Goal: Find specific page/section: Find specific page/section

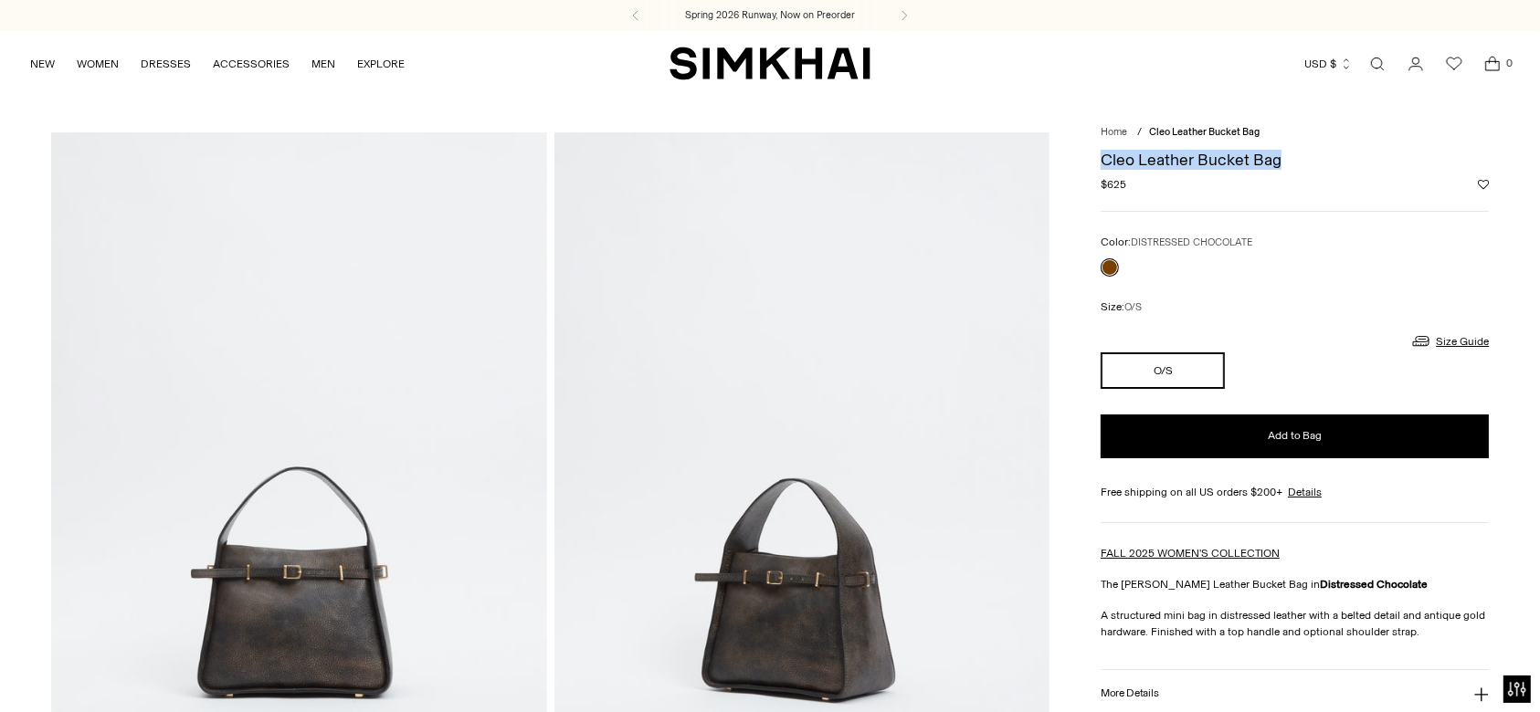
drag, startPoint x: 0, startPoint y: 0, endPoint x: 1096, endPoint y: 151, distance: 1106.4
copy h1 "Cleo Leather Bucket Bag"
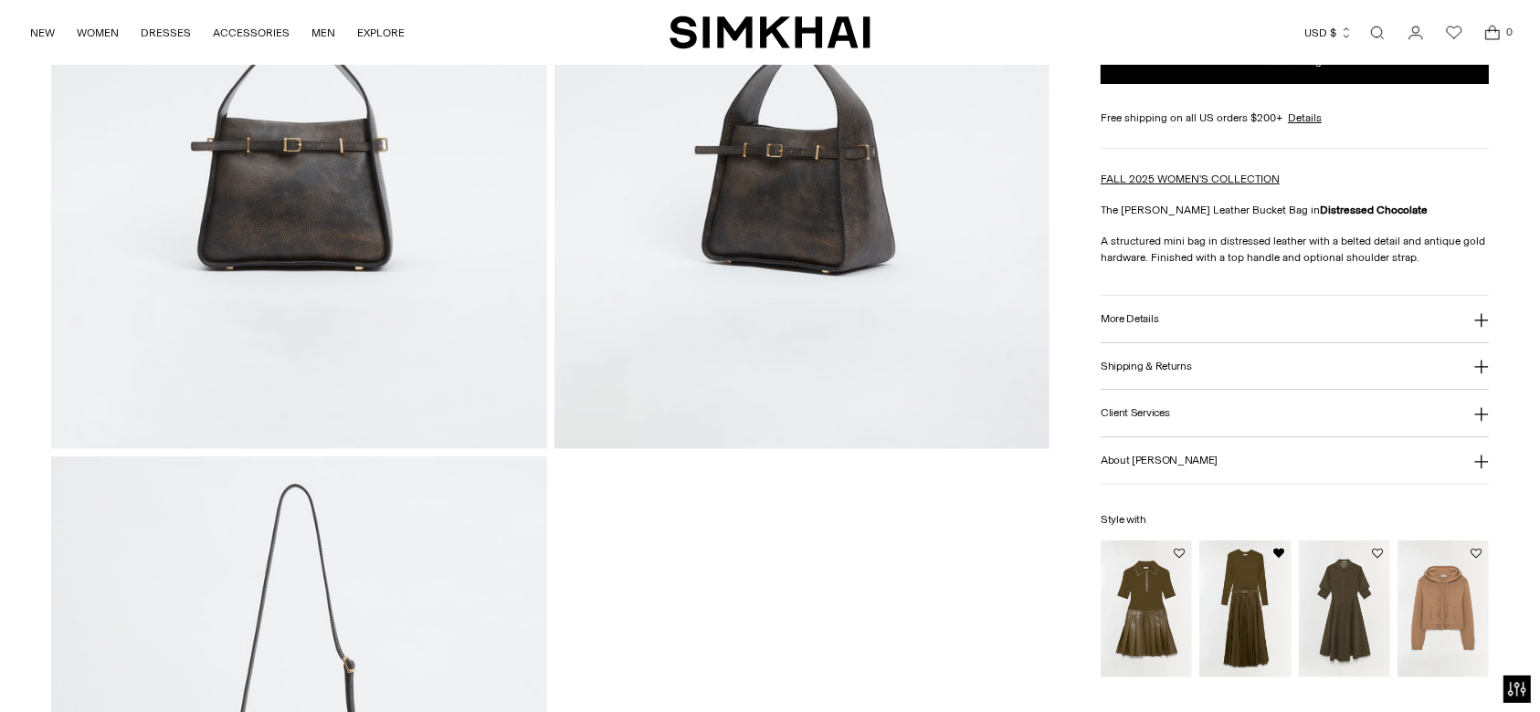
scroll to position [428, 0]
click at [1150, 307] on button "More Details" at bounding box center [1295, 318] width 388 height 47
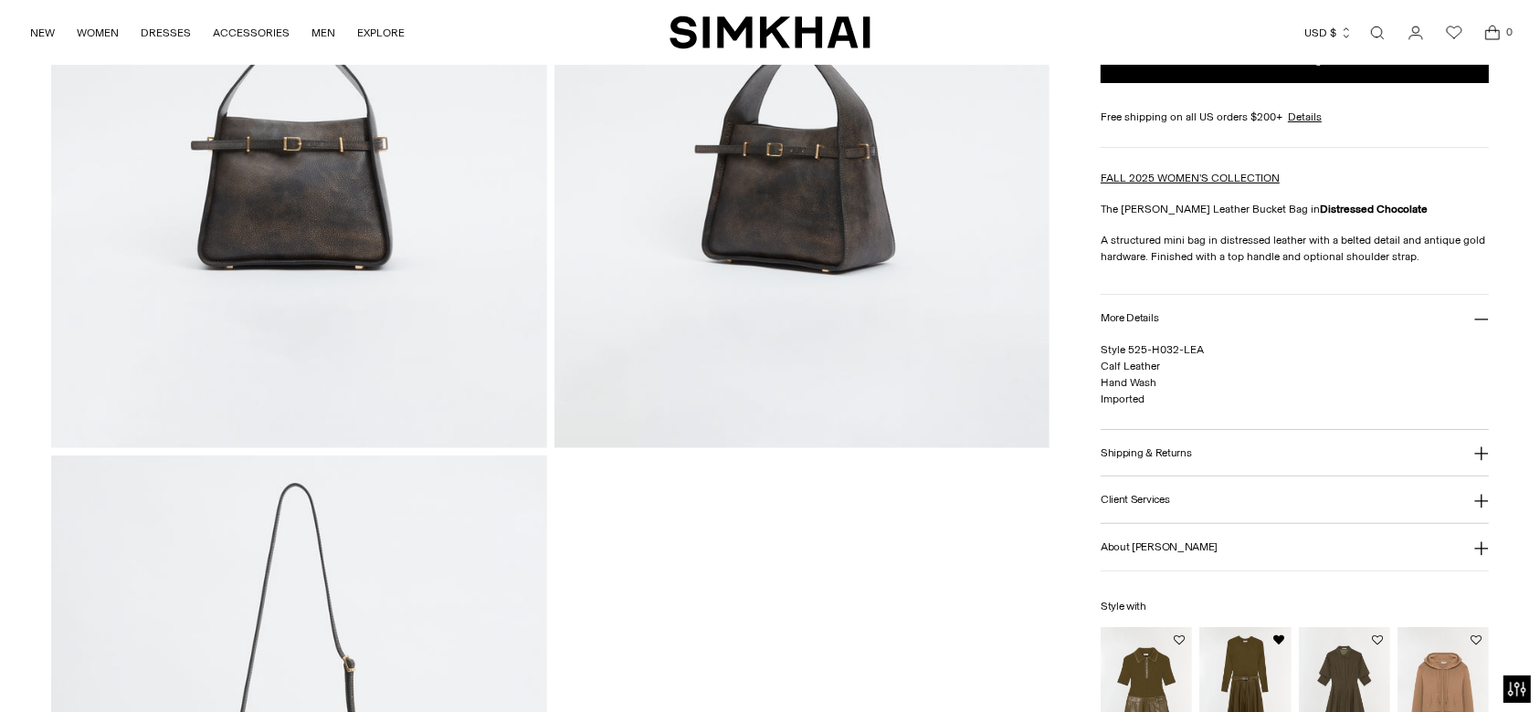
click at [1178, 492] on button "Client Services" at bounding box center [1295, 500] width 388 height 47
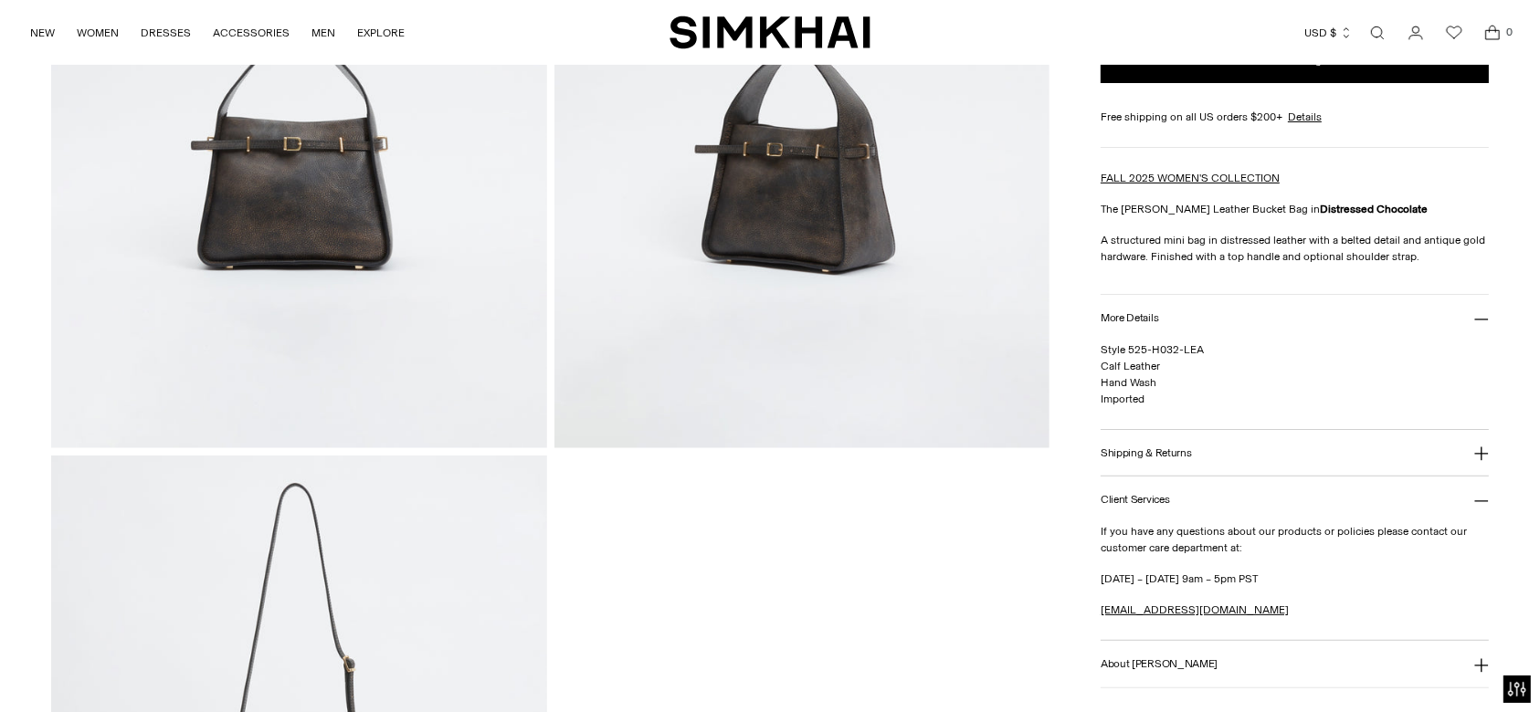
scroll to position [453, 0]
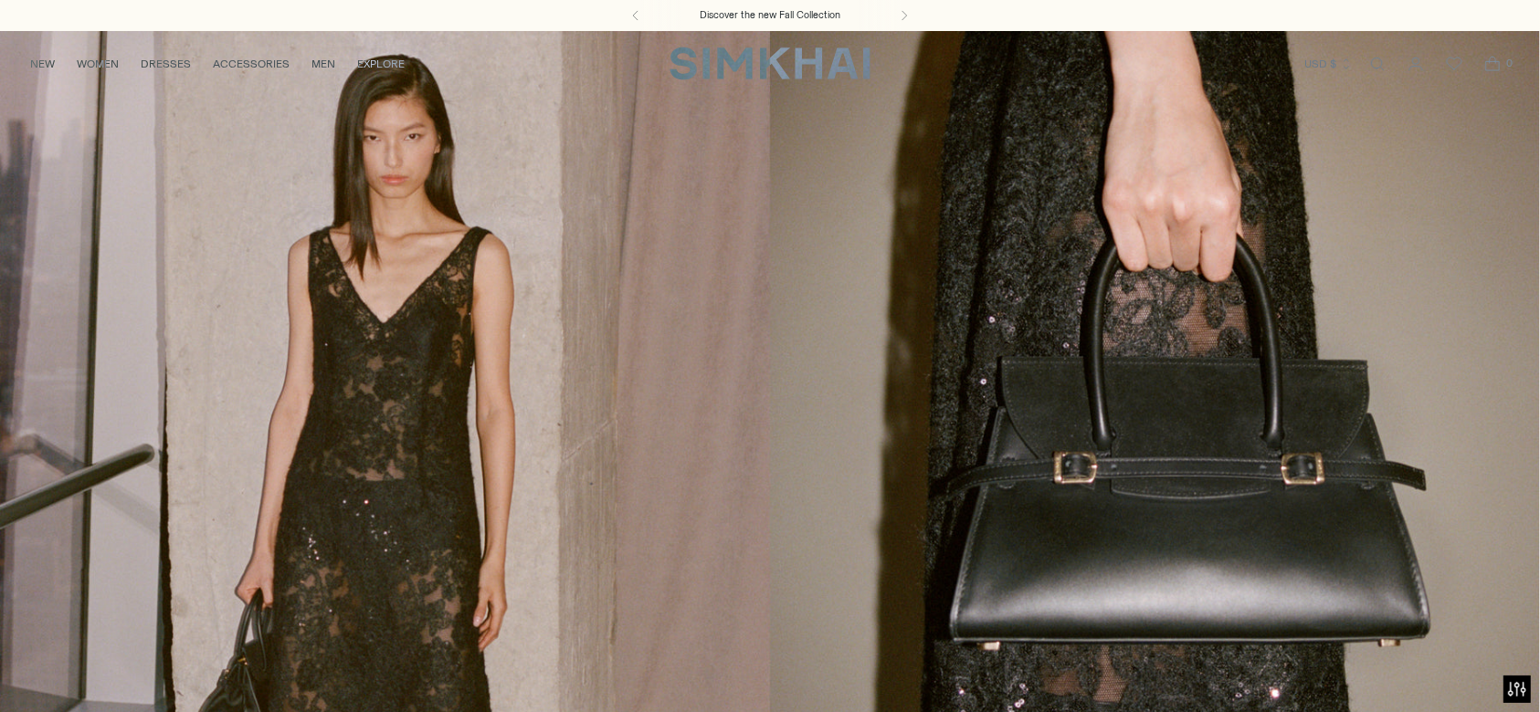
click at [943, 311] on link "/collections/new-arrivals" at bounding box center [770, 471] width 1540 height 883
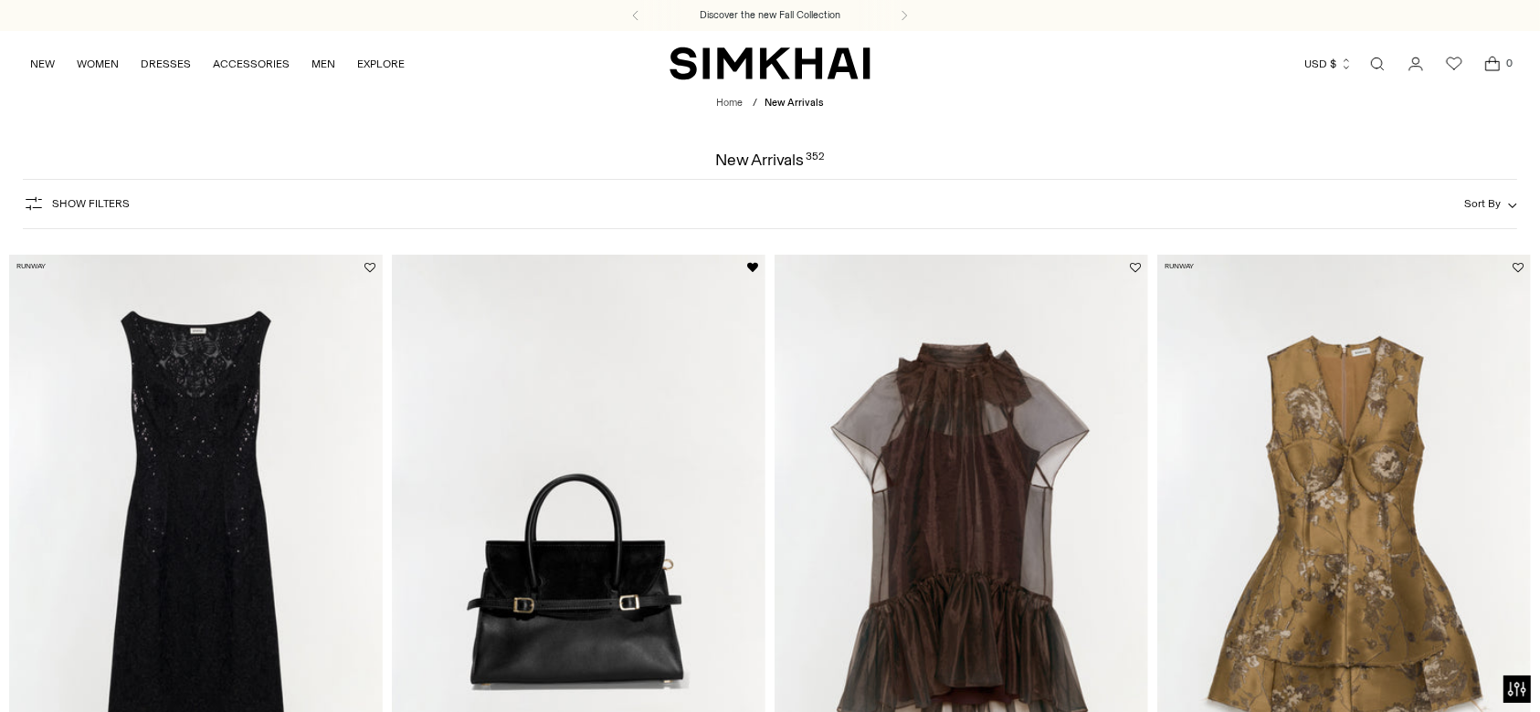
click at [965, 334] on img at bounding box center [962, 535] width 374 height 561
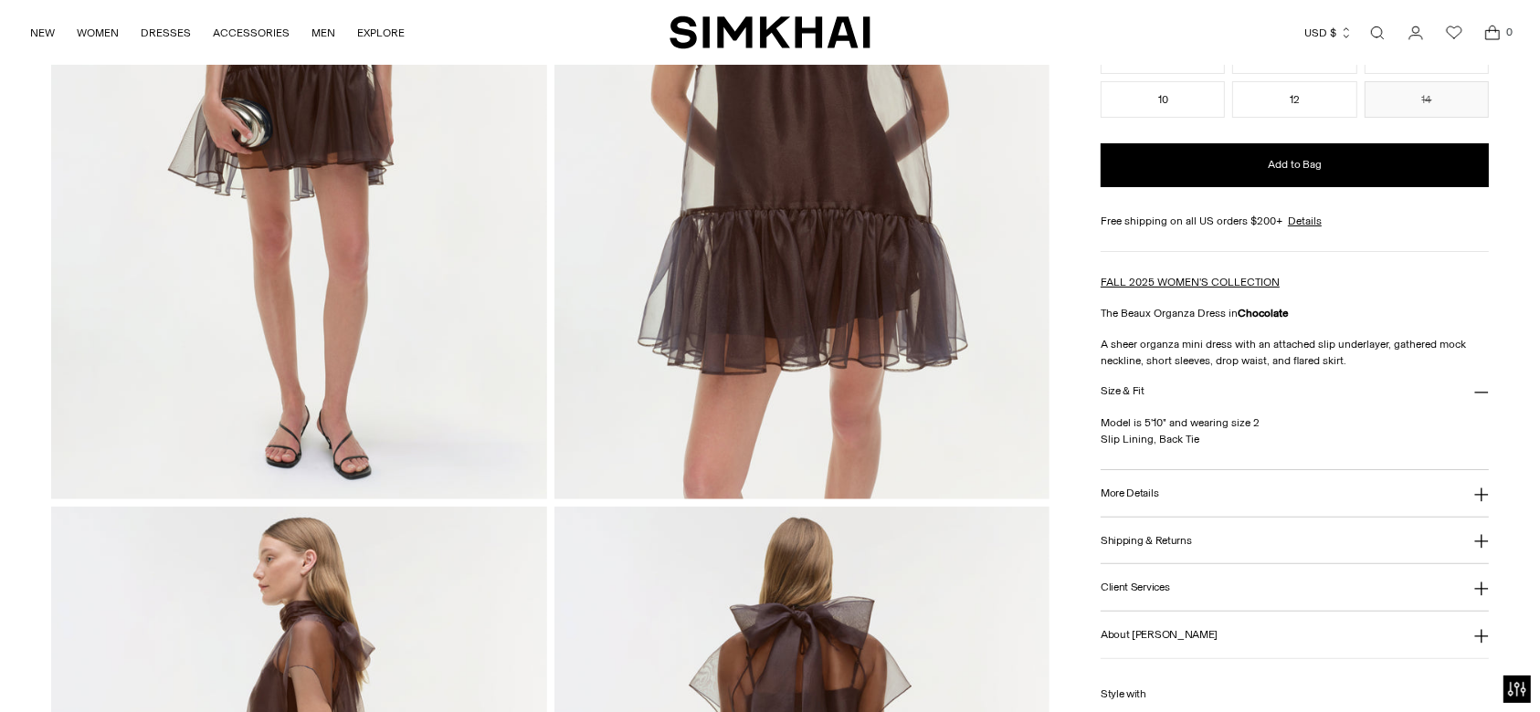
scroll to position [376, 0]
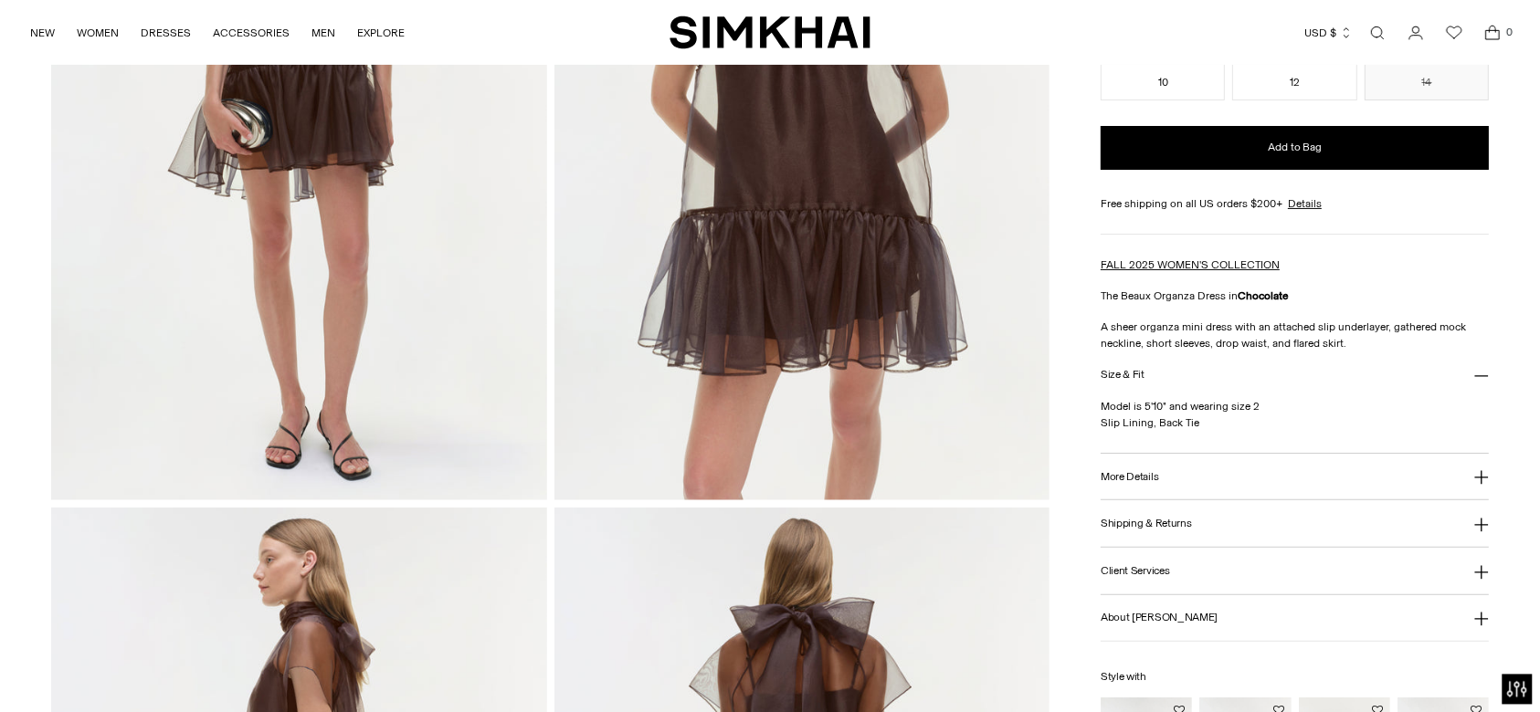
click at [1514, 699] on button "Open accessiBe: accessibility options, statement and help" at bounding box center [1518, 690] width 30 height 30
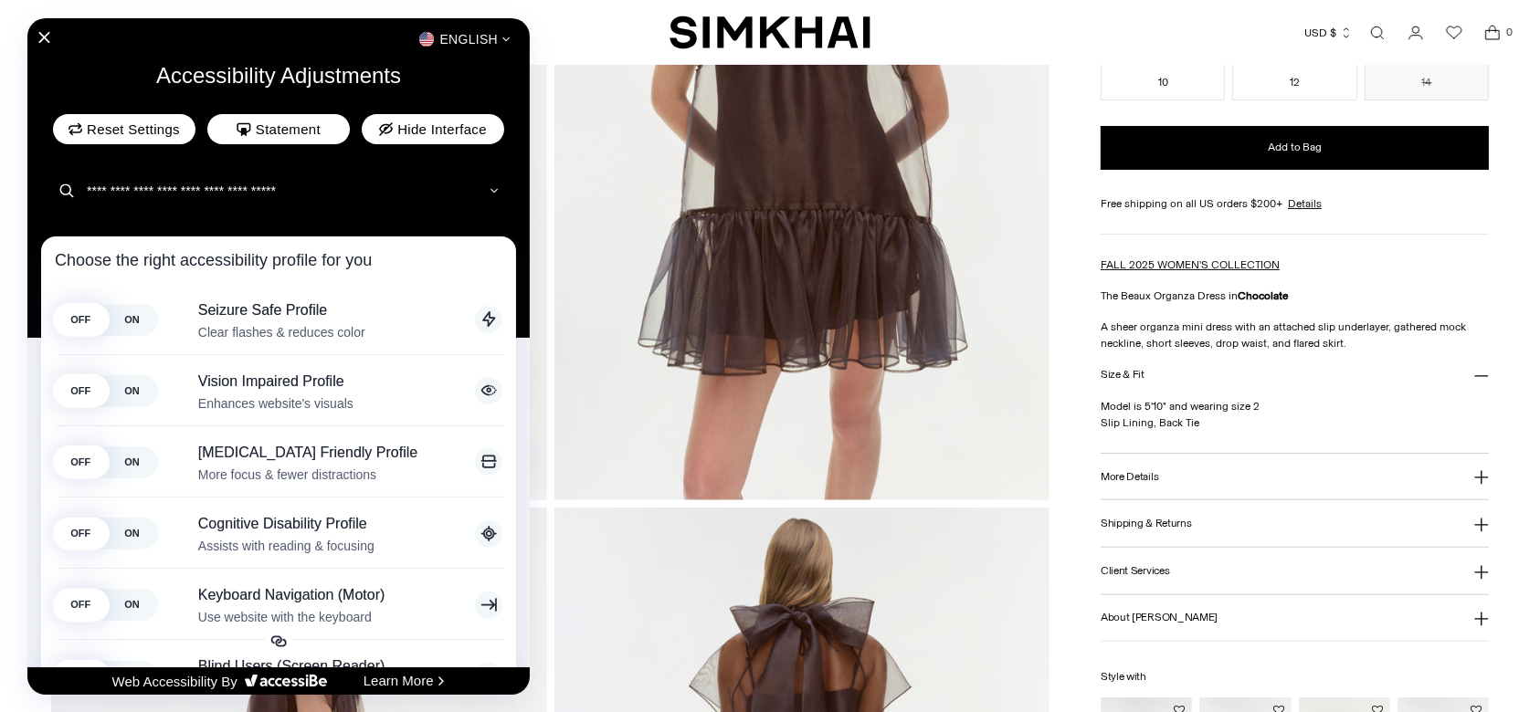
click at [559, 24] on div at bounding box center [770, 356] width 1540 height 712
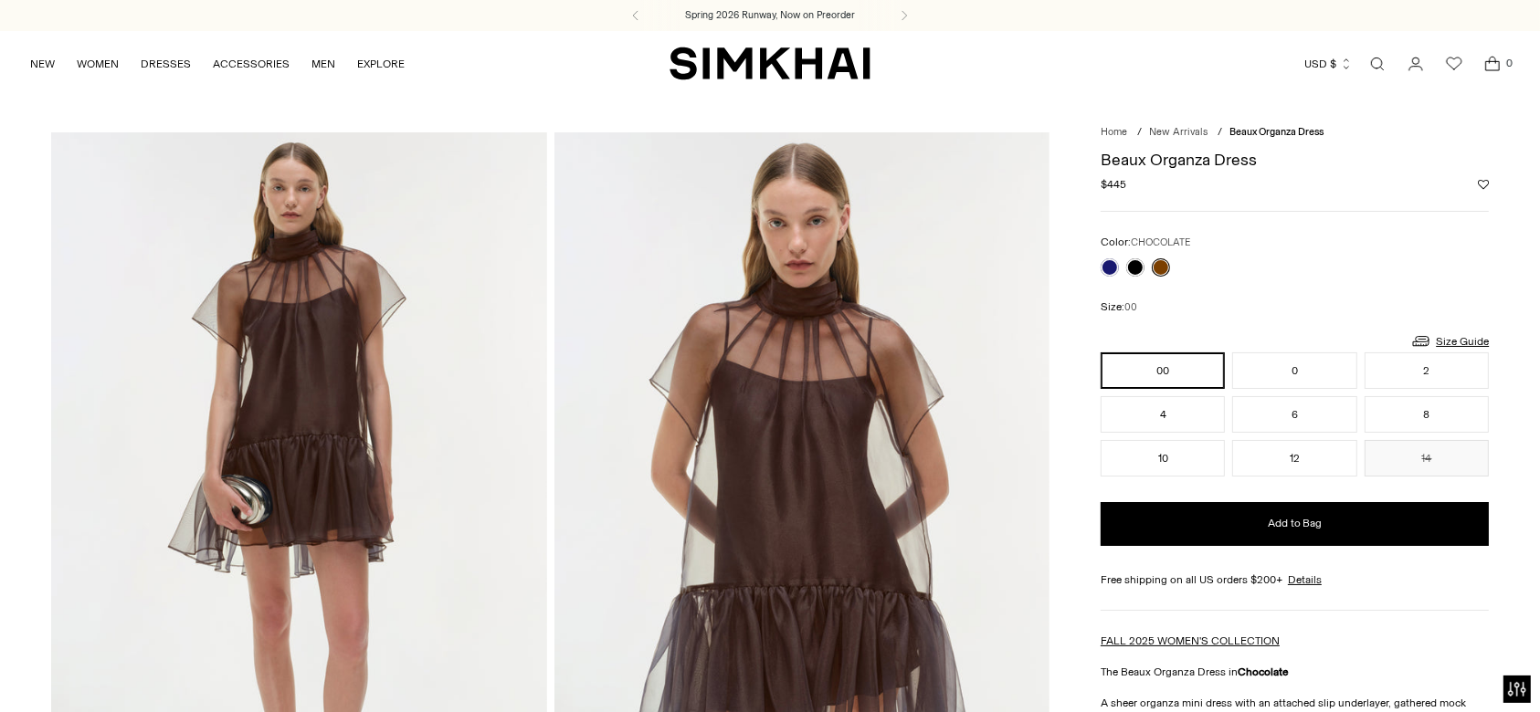
click at [797, 79] on img "SIMKHAI" at bounding box center [770, 64] width 201 height 36
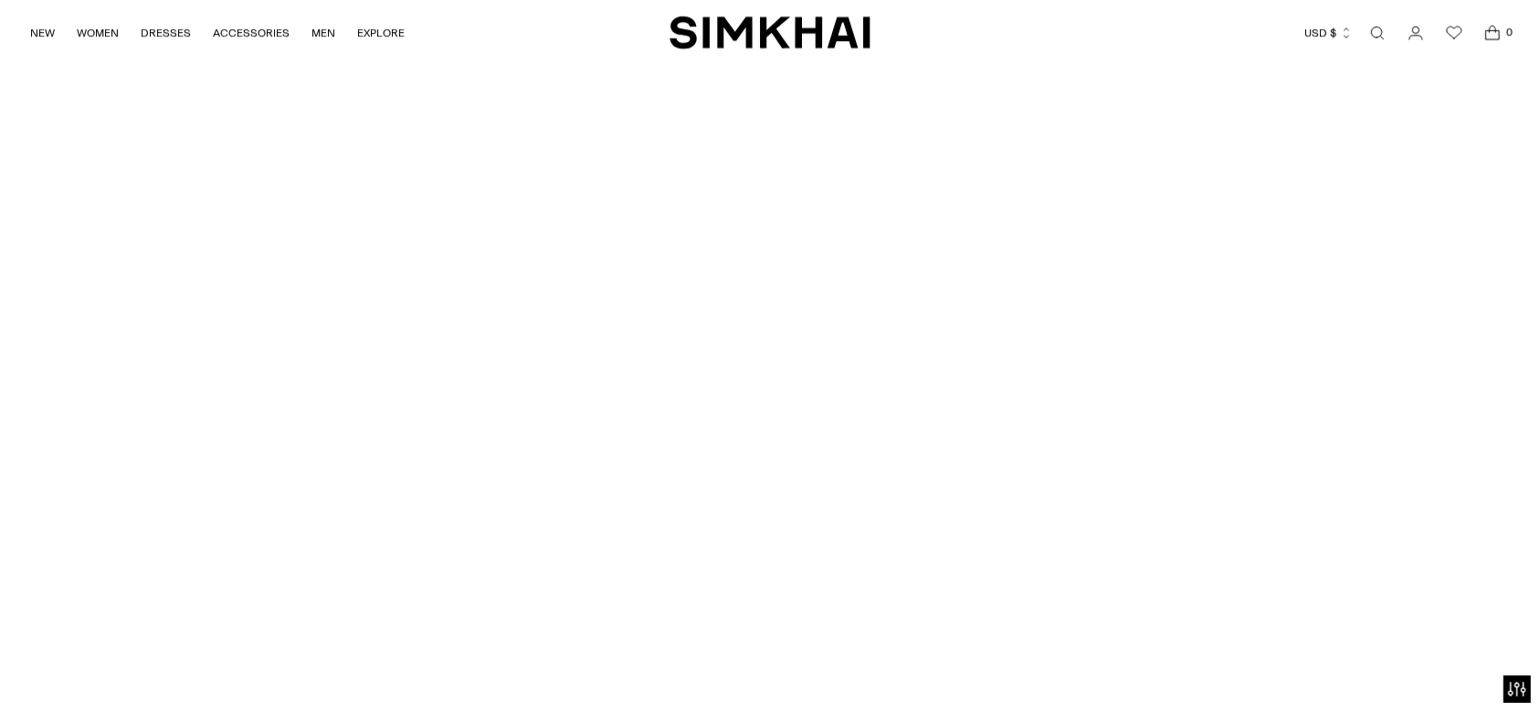
scroll to position [5641, 0]
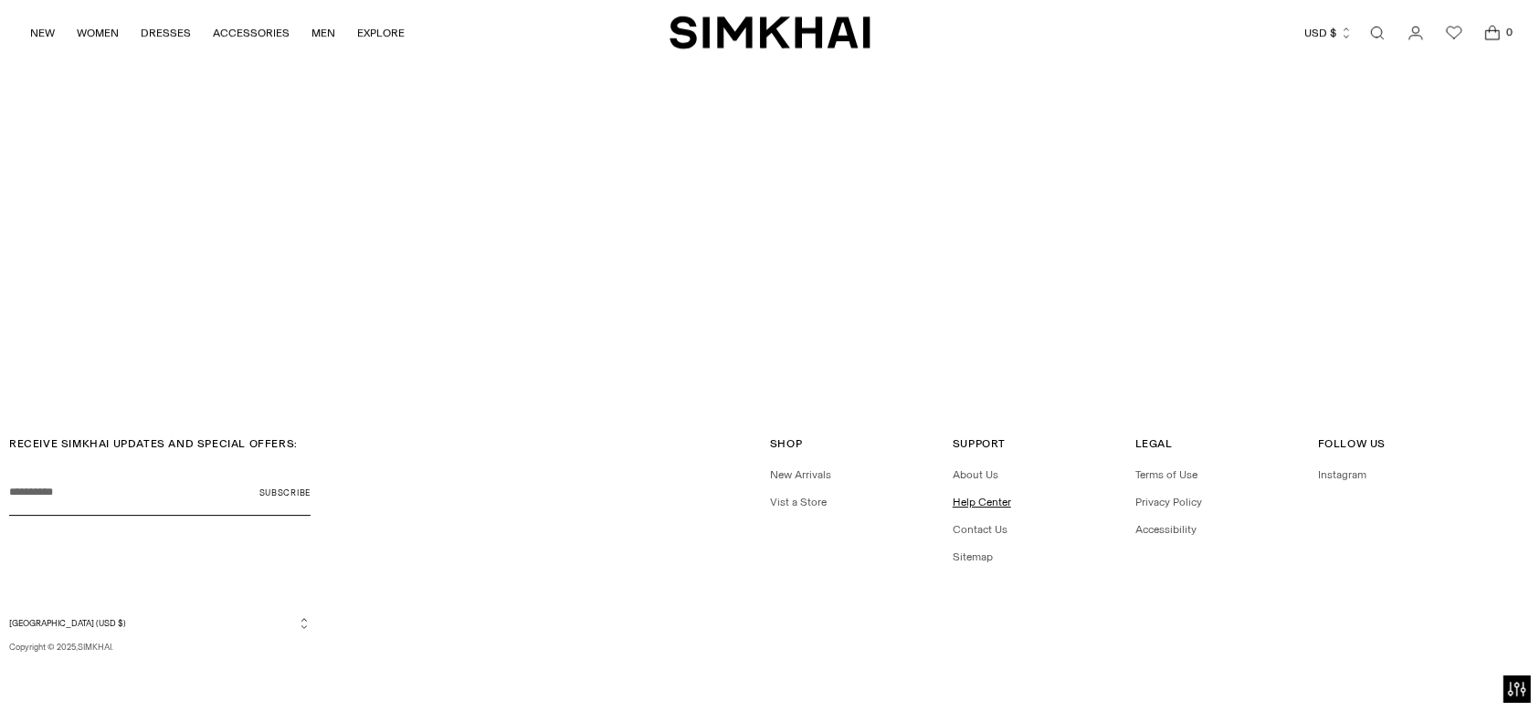
click at [987, 496] on link "Help Center" at bounding box center [982, 502] width 58 height 13
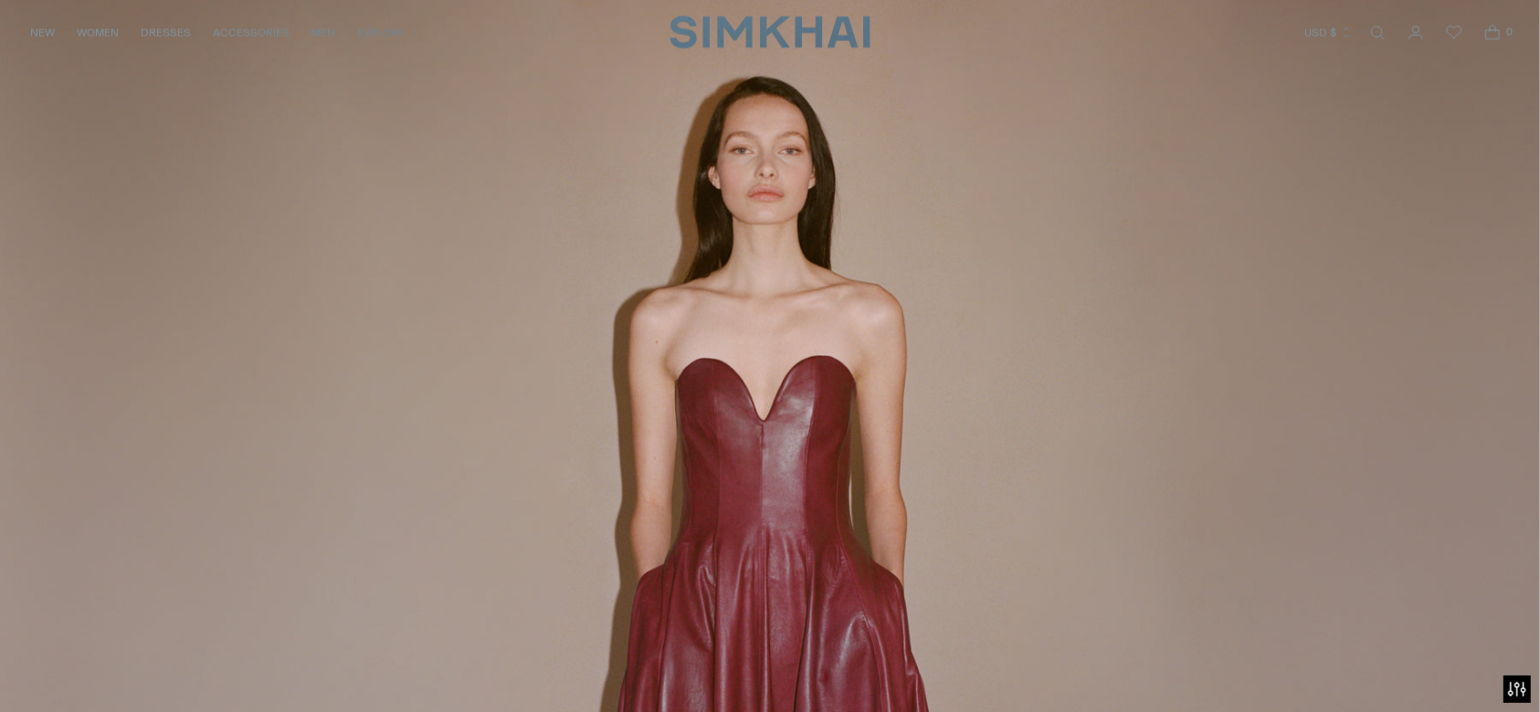
scroll to position [2520, 0]
click at [669, 421] on link "/collections/dresses-all" at bounding box center [770, 434] width 1540 height 883
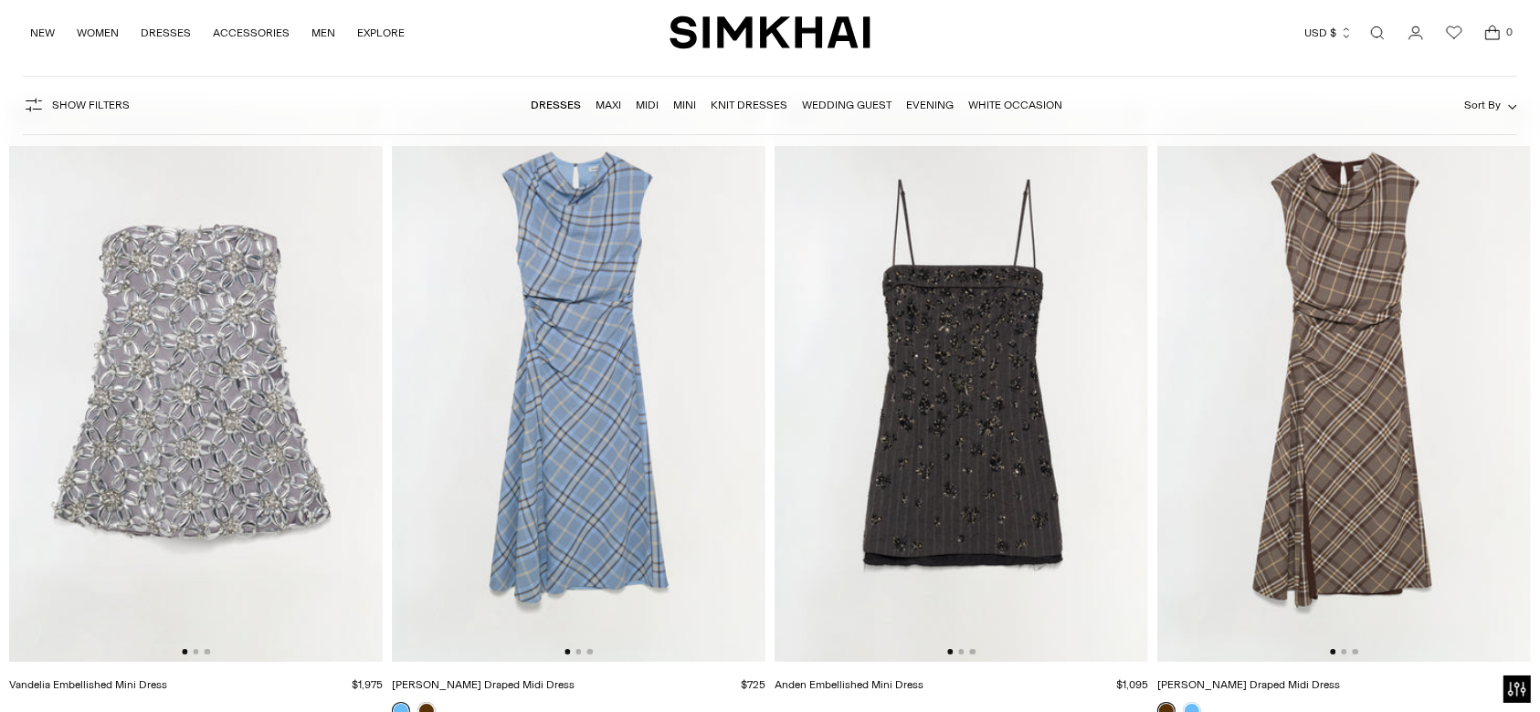
scroll to position [163, 0]
click at [1045, 521] on img at bounding box center [962, 381] width 374 height 561
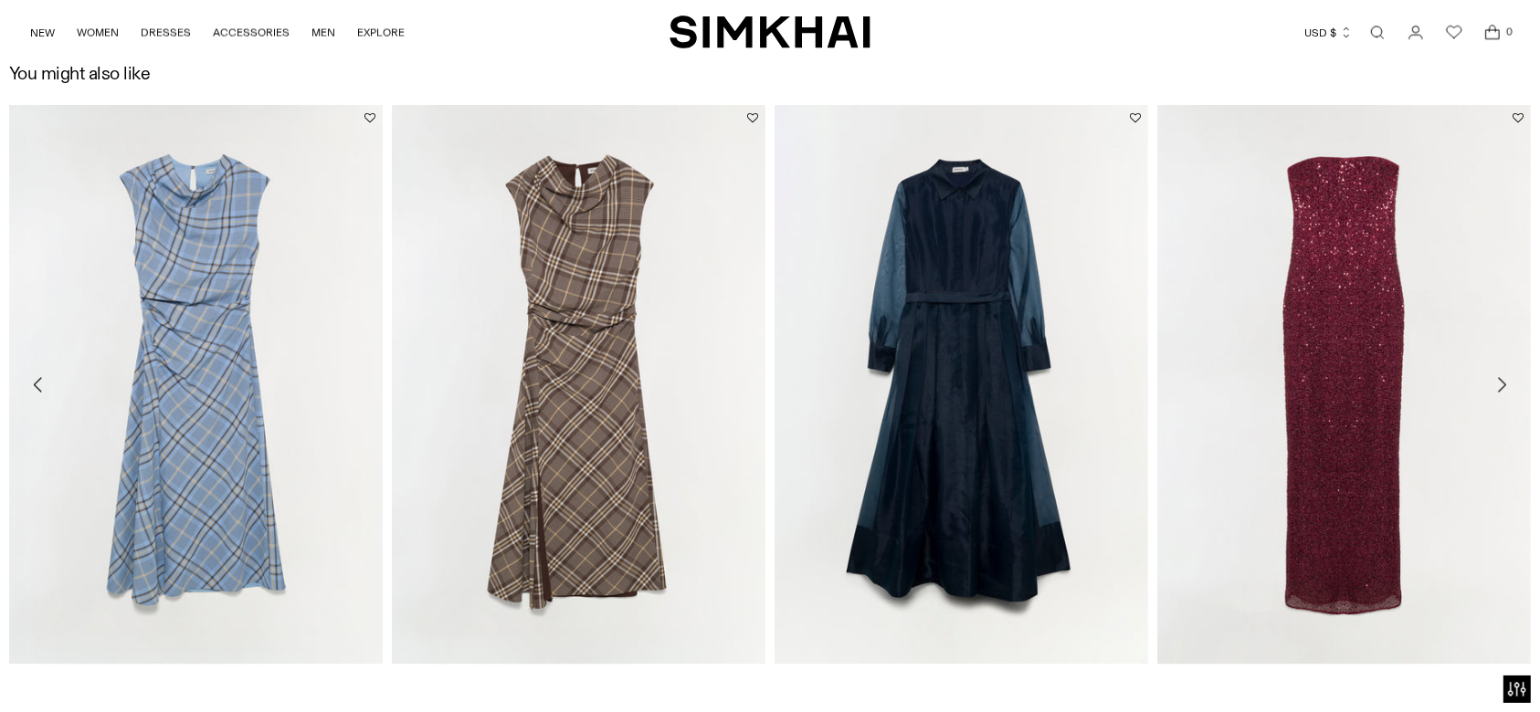
scroll to position [3419, 0]
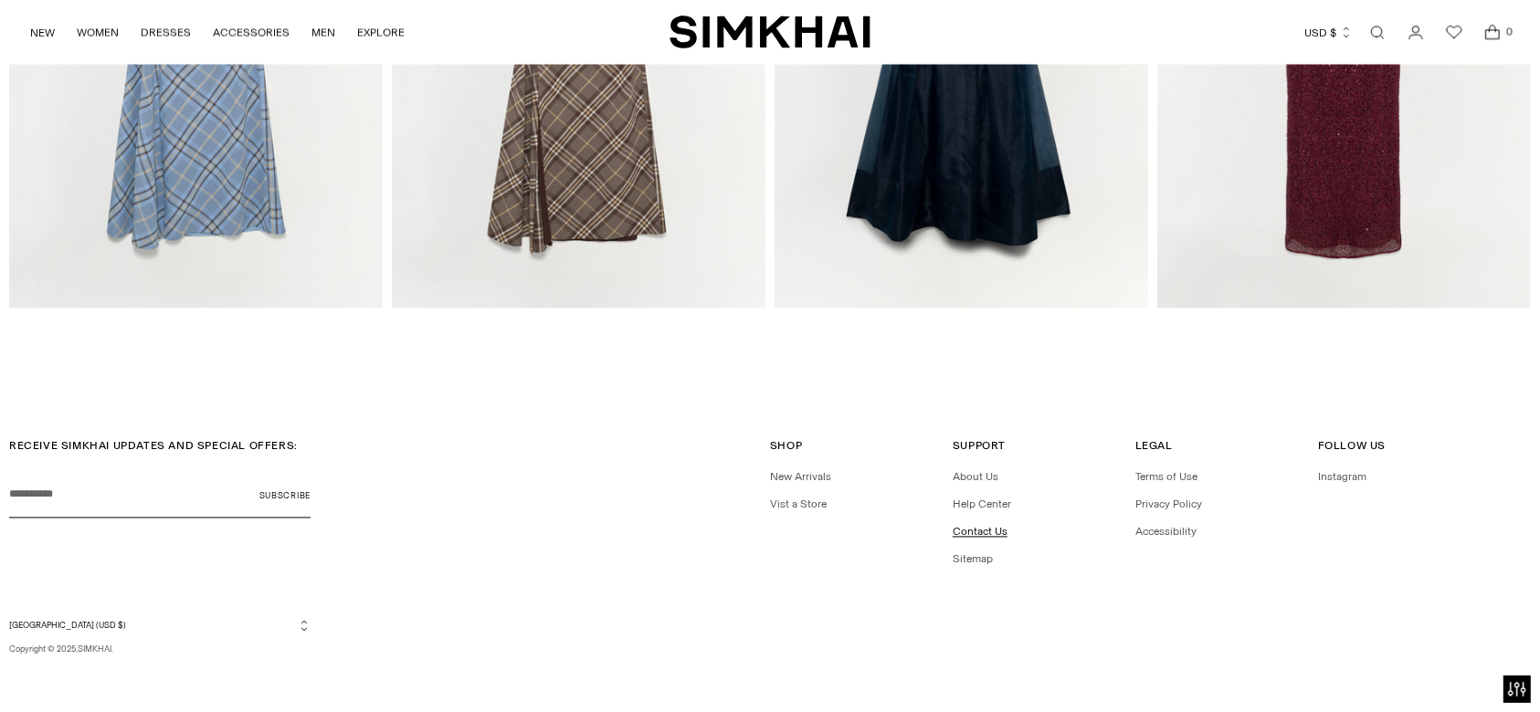
click at [979, 535] on link "Contact Us" at bounding box center [980, 532] width 55 height 13
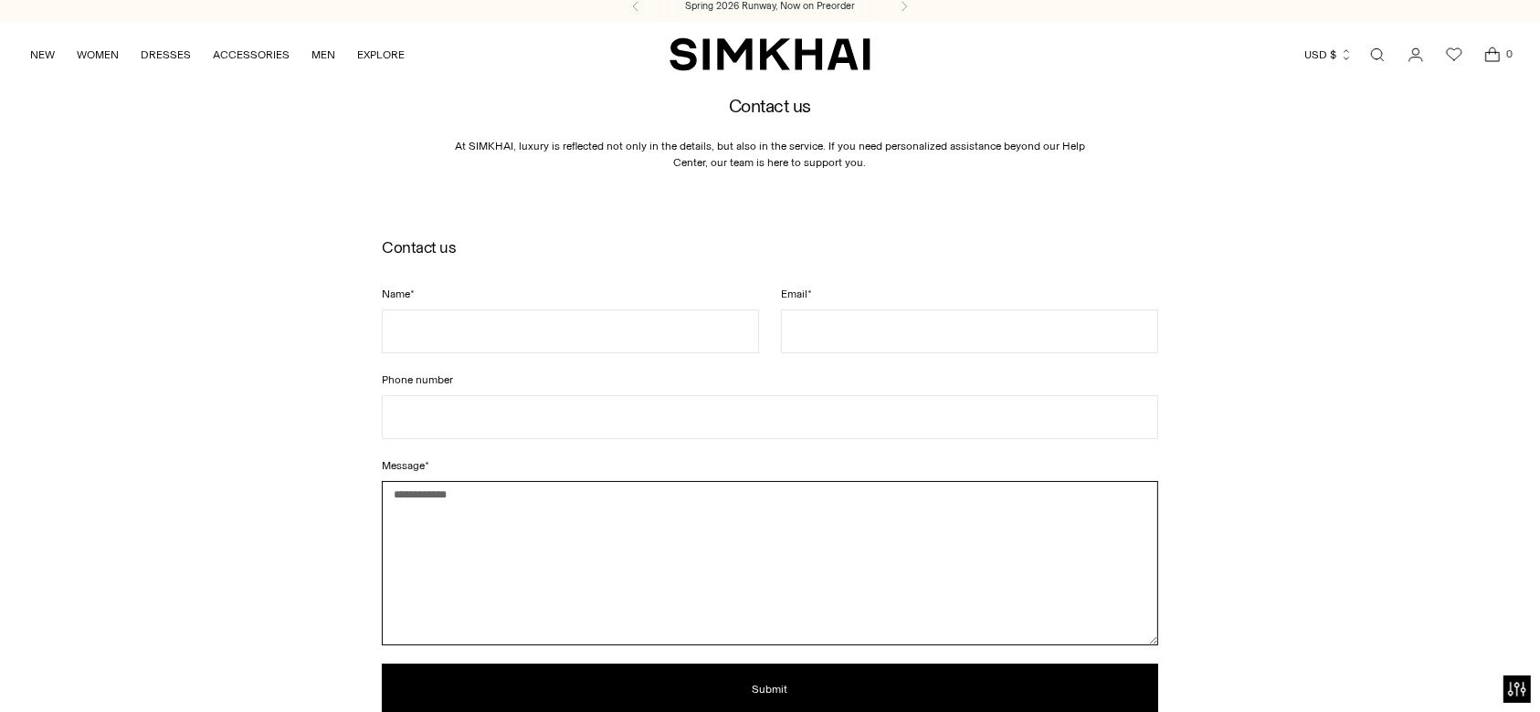
scroll to position [2, 0]
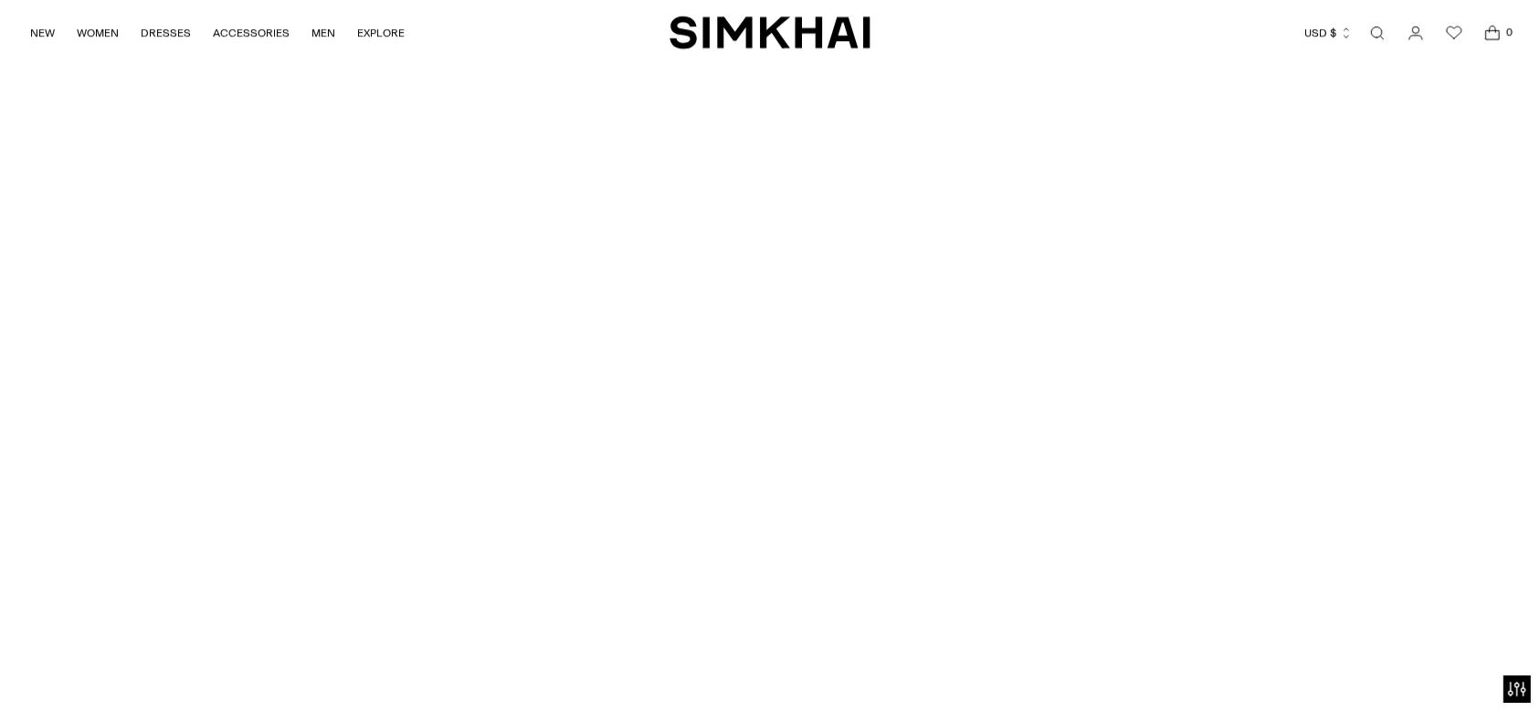
scroll to position [5641, 0]
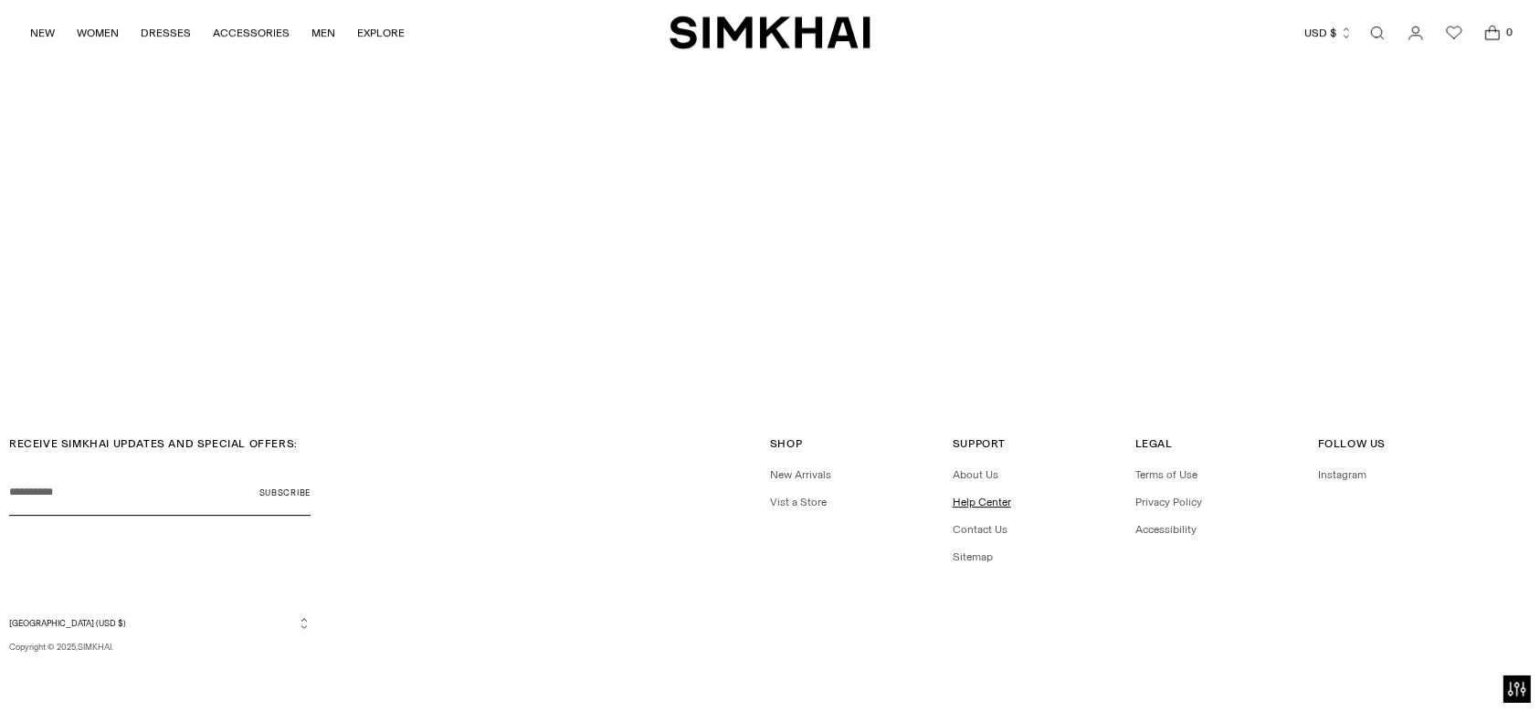
click at [974, 505] on link "Help Center" at bounding box center [982, 502] width 58 height 13
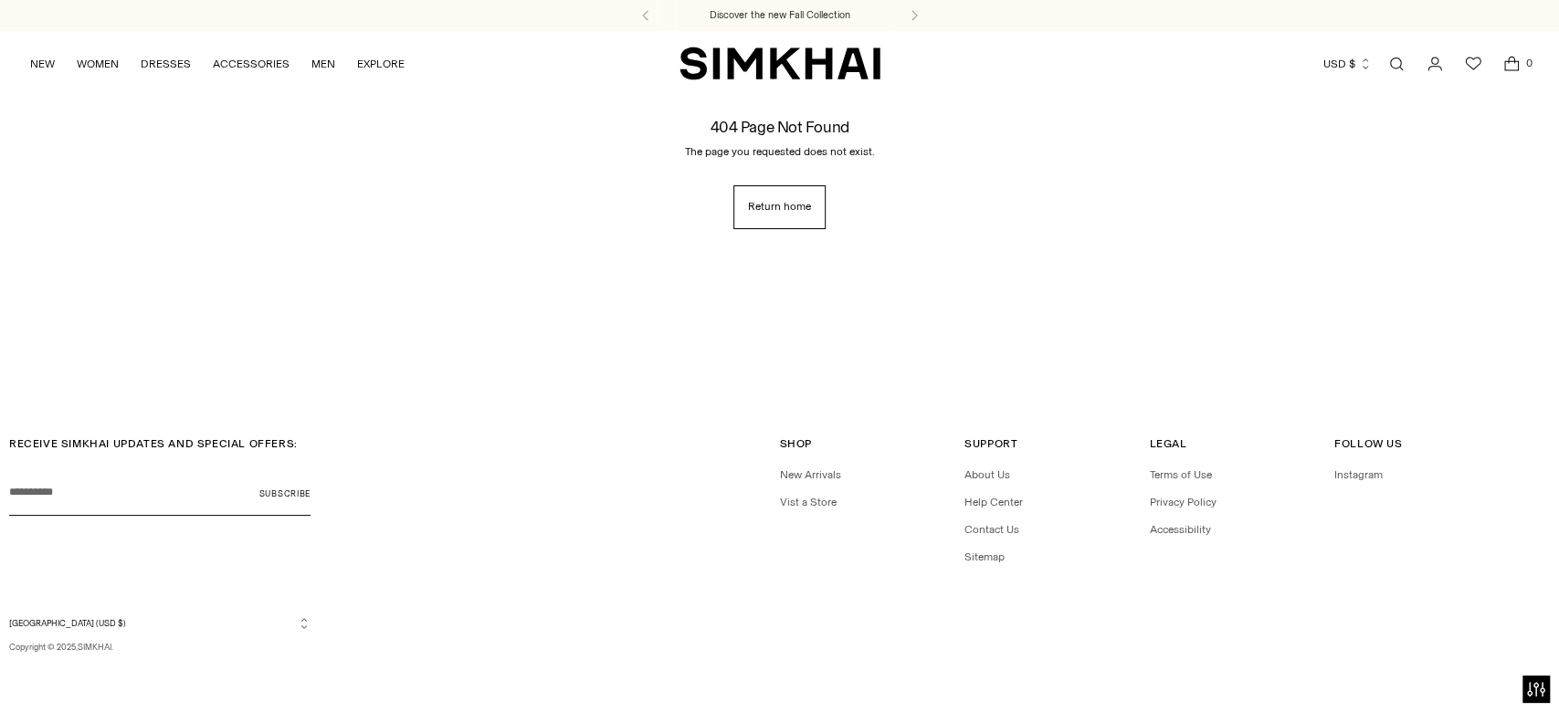
click at [781, 49] on img "SIMKHAI" at bounding box center [780, 64] width 201 height 36
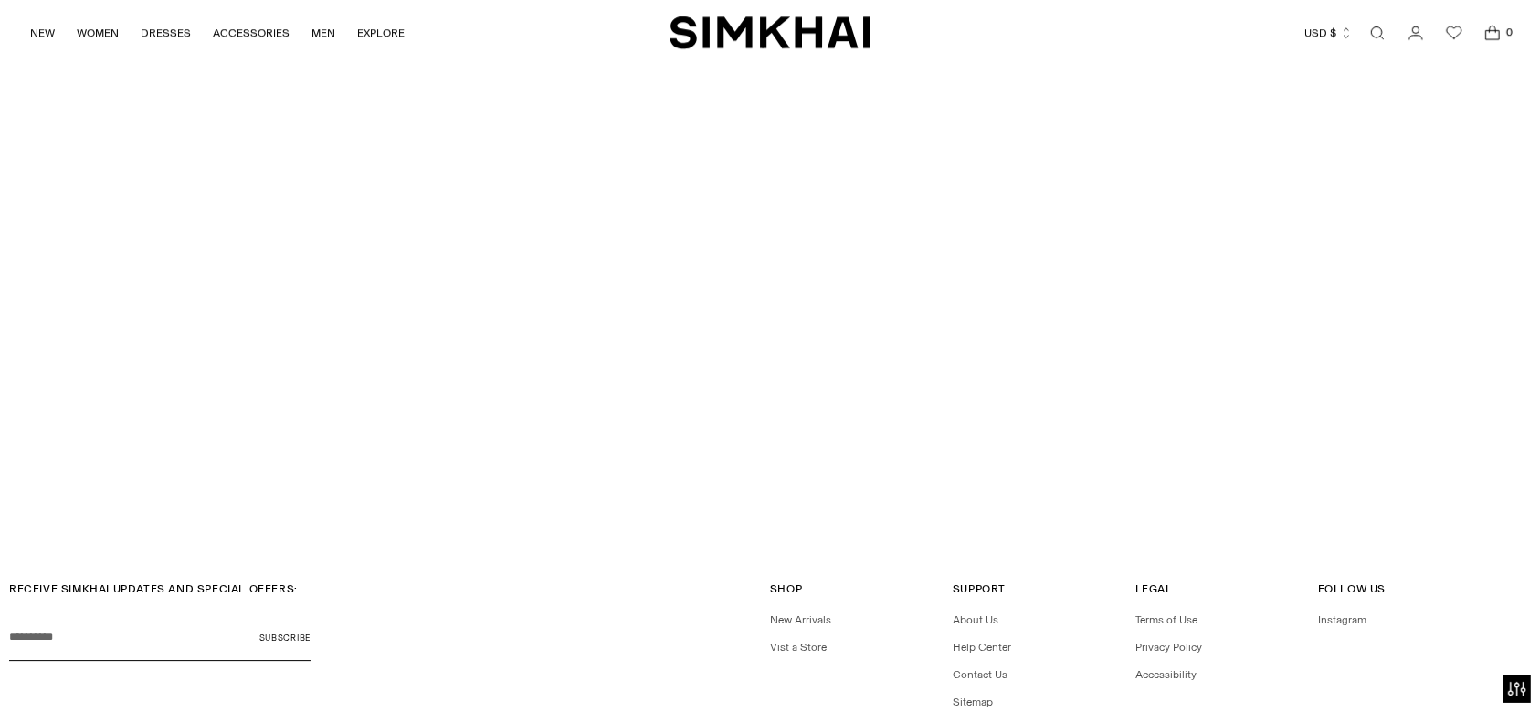
scroll to position [5641, 0]
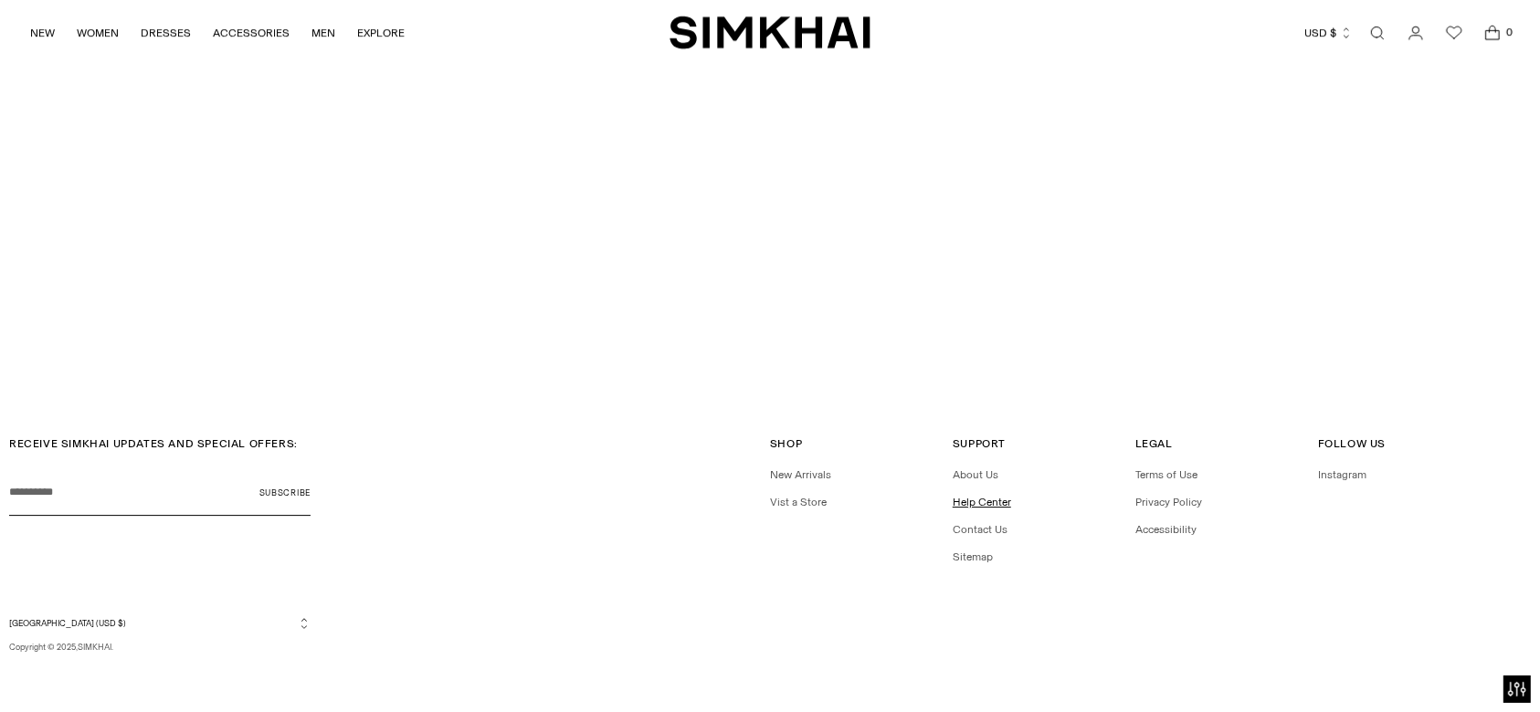
click at [978, 501] on link "Help Center" at bounding box center [982, 502] width 58 height 13
